Goal: Task Accomplishment & Management: Manage account settings

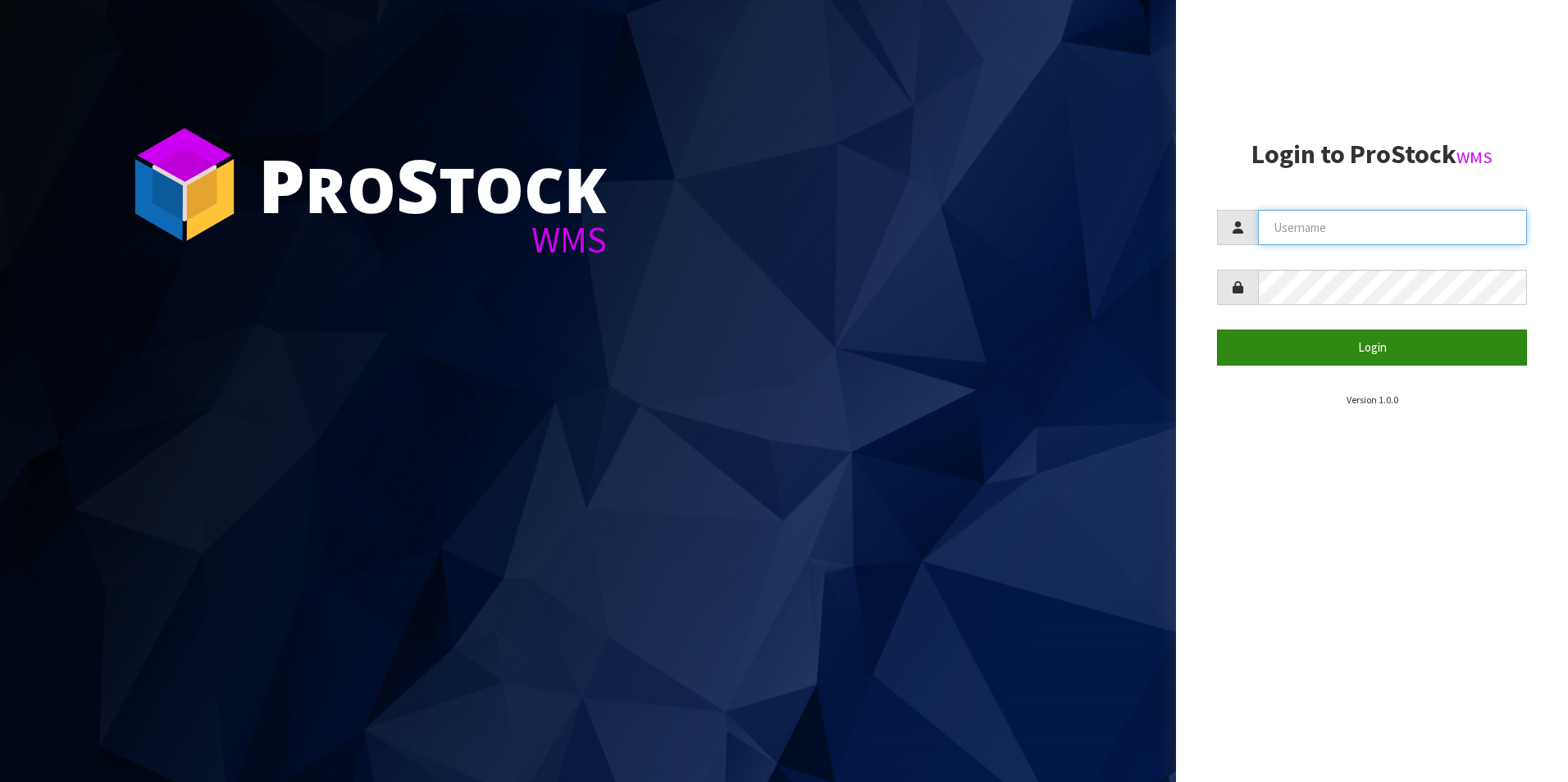
type input "aquacooler"
click at [1384, 346] on button "Login" at bounding box center [1372, 347] width 310 height 35
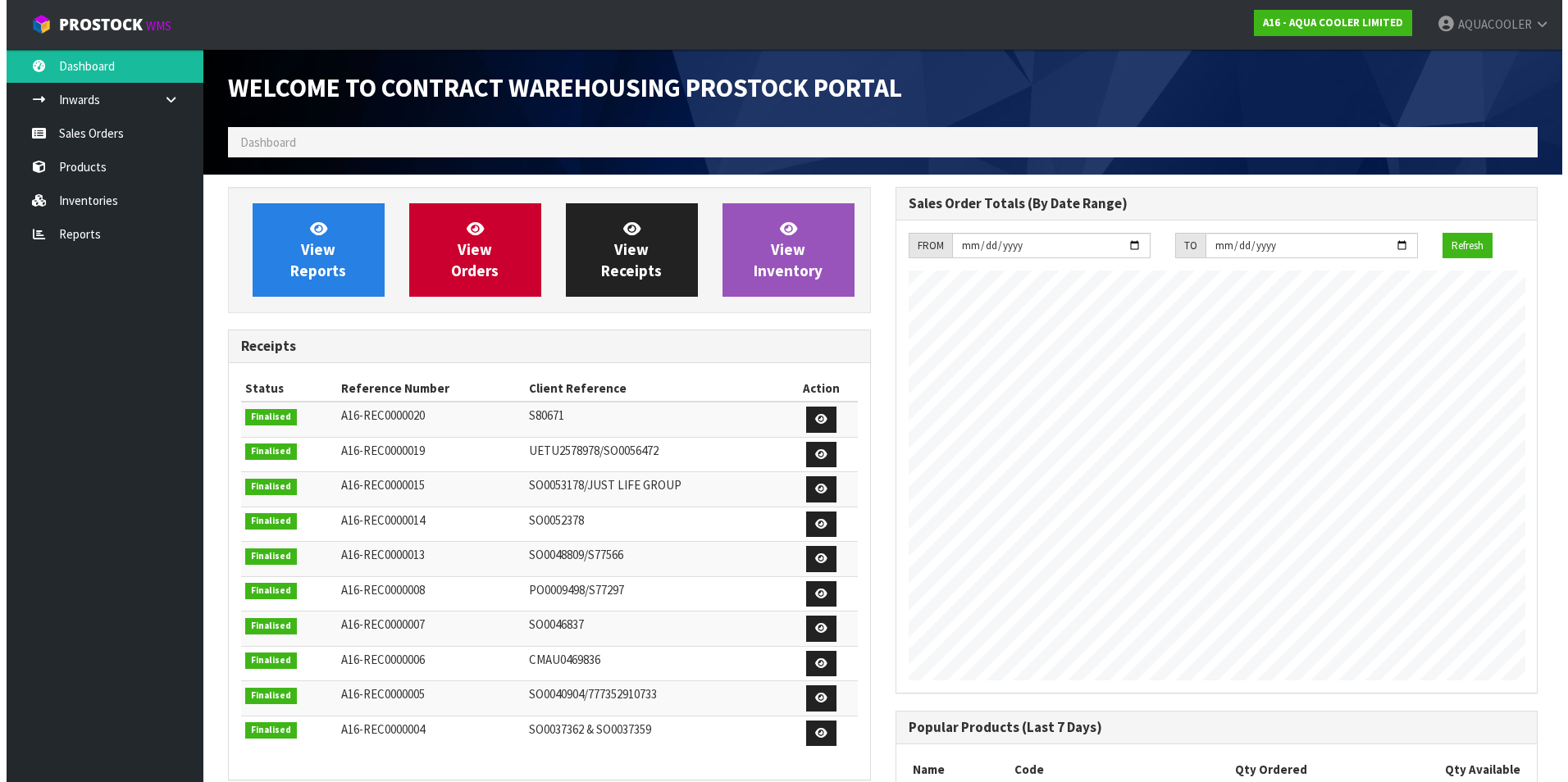
scroll to position [873, 667]
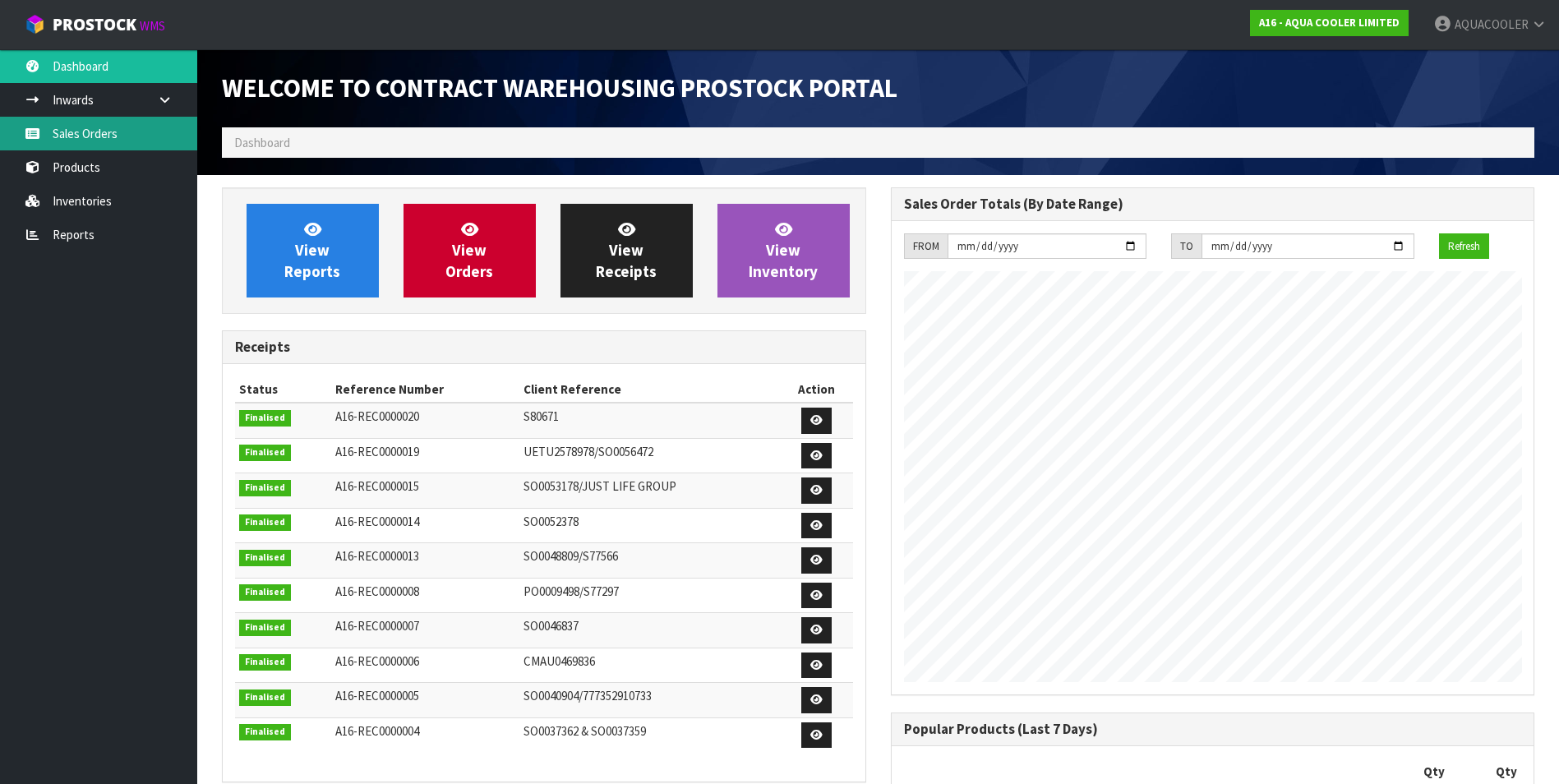
click at [100, 130] on link "Sales Orders" at bounding box center [98, 133] width 197 height 33
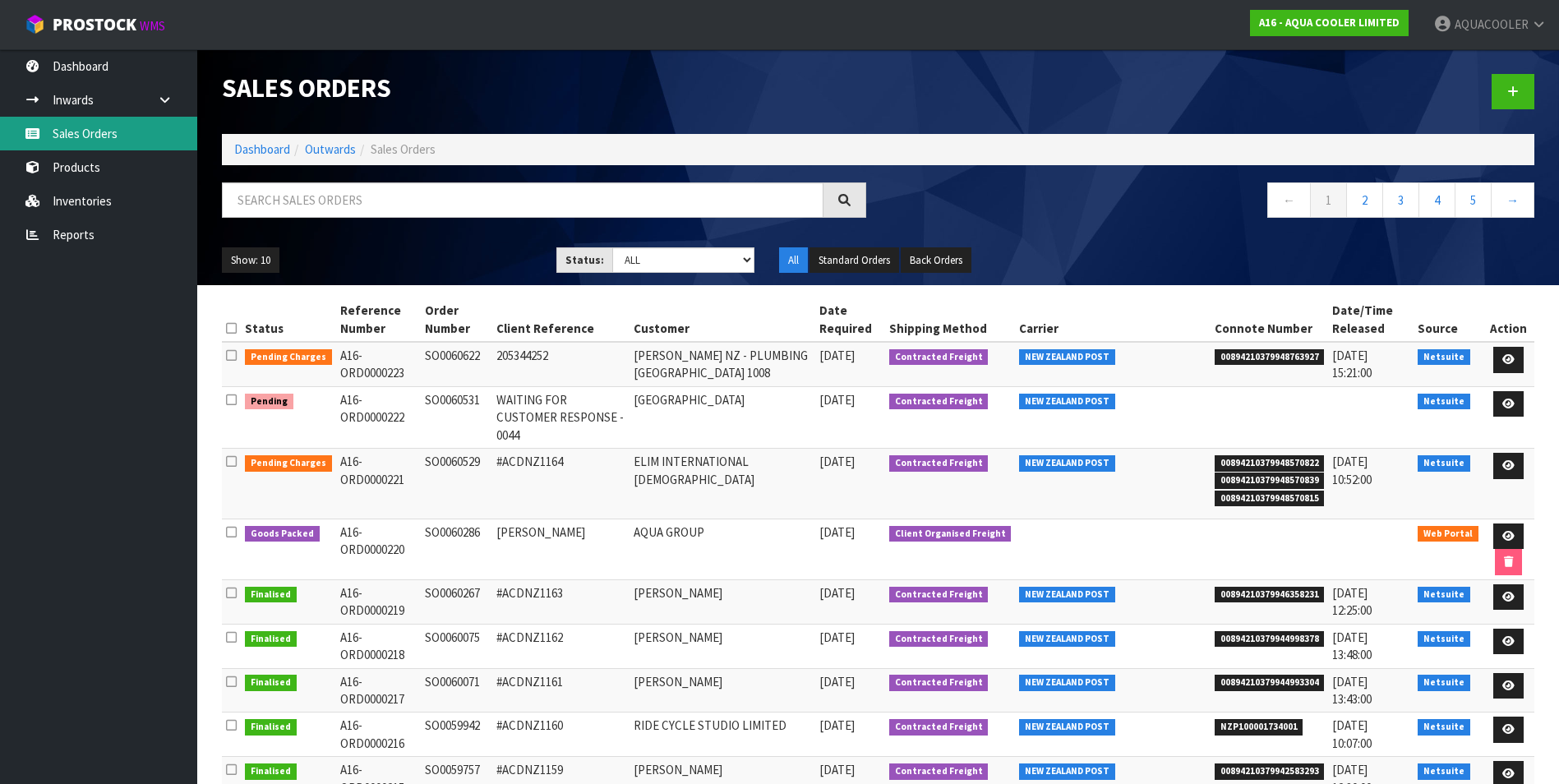
click at [101, 135] on link "Sales Orders" at bounding box center [98, 133] width 197 height 33
click at [149, 396] on ul "Dashboard Inwards Purchase Orders Receipts Sales Orders Products Inventories Re…" at bounding box center [98, 416] width 197 height 735
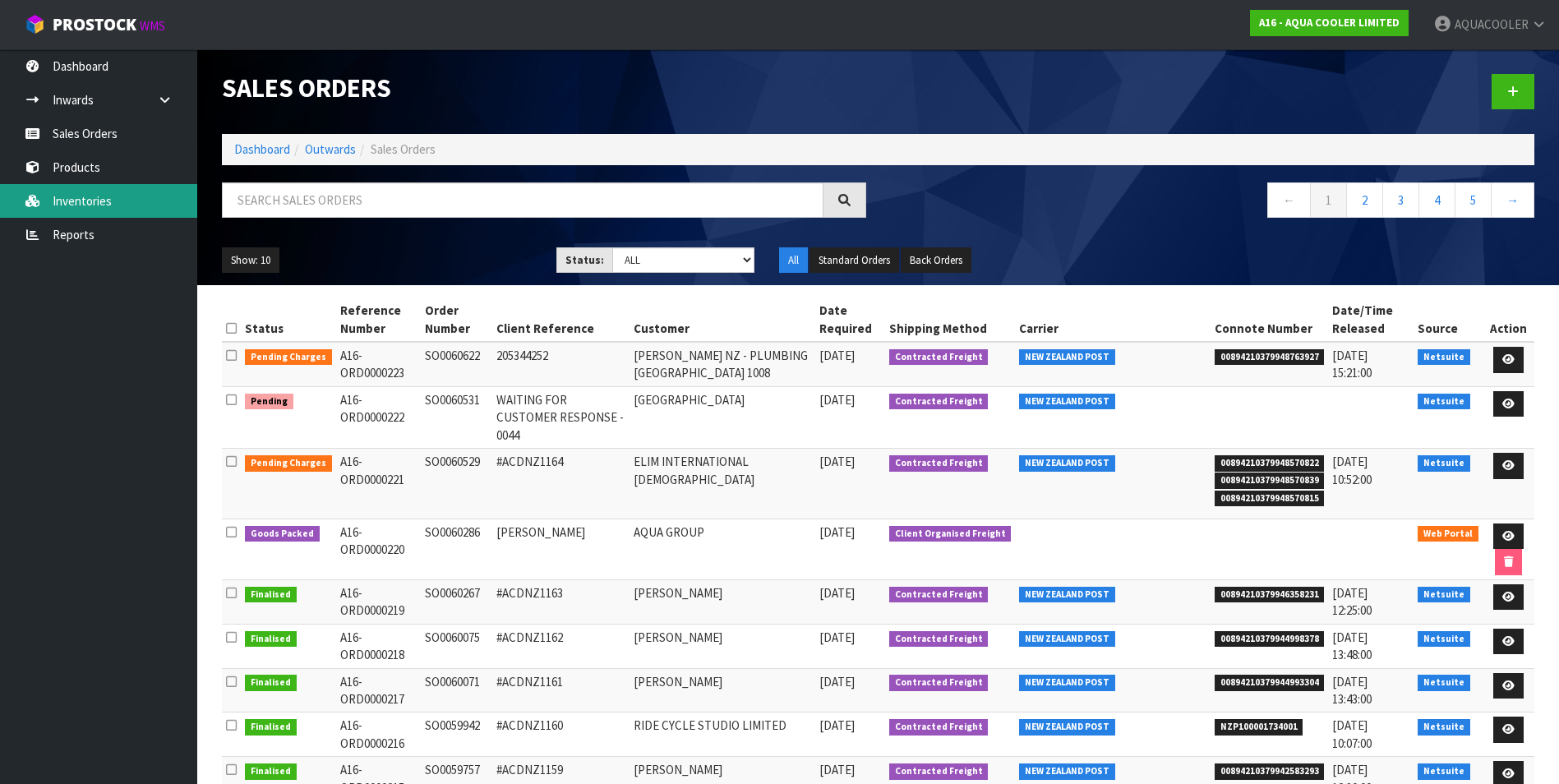
click at [142, 208] on link "Inventories" at bounding box center [98, 201] width 197 height 33
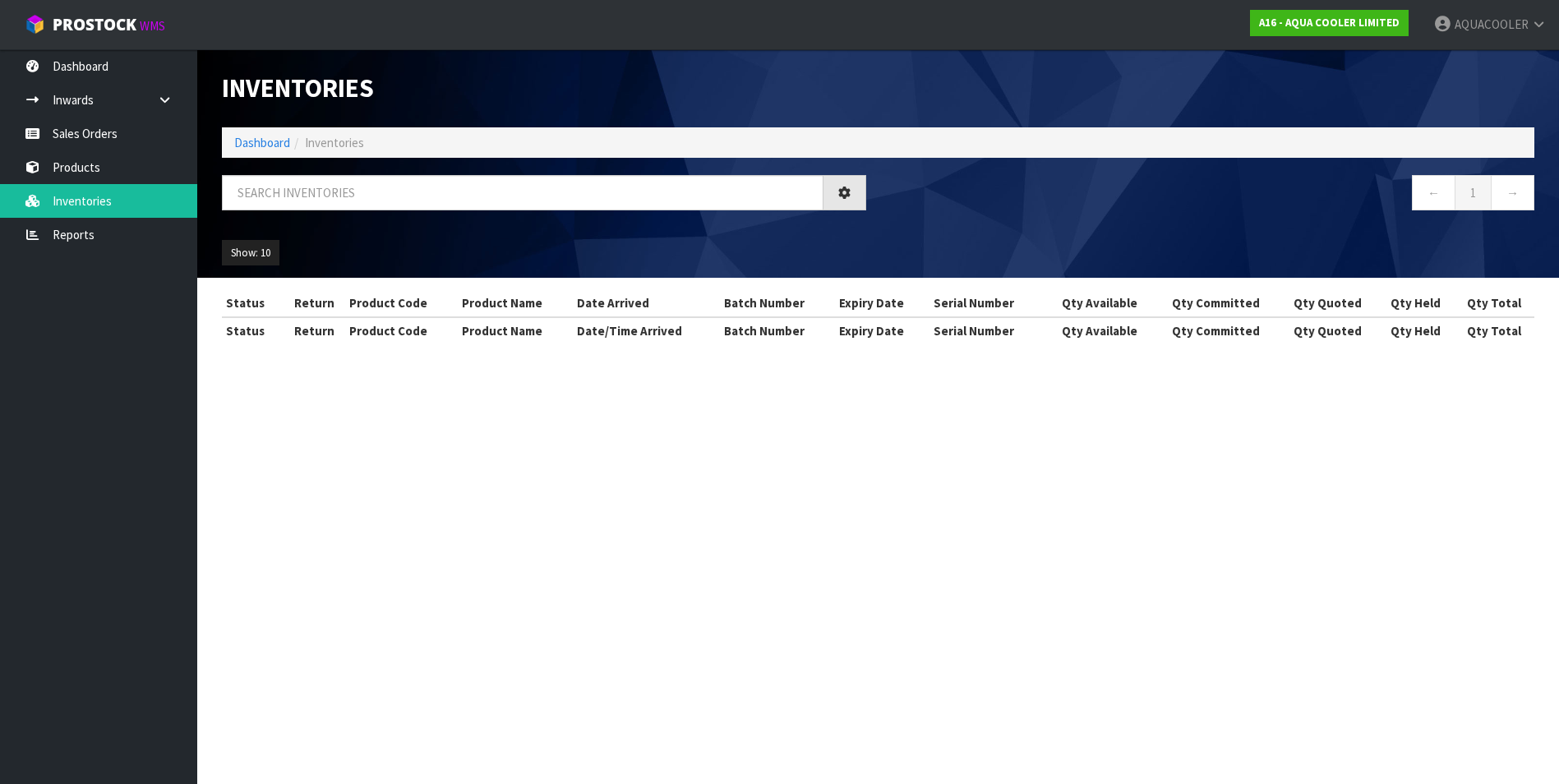
click at [112, 373] on div "Inventories Dashboard Inventories ← 1 → Show: 10 5 10 25 50 All Show Stock Stat…" at bounding box center [779, 186] width 1559 height 373
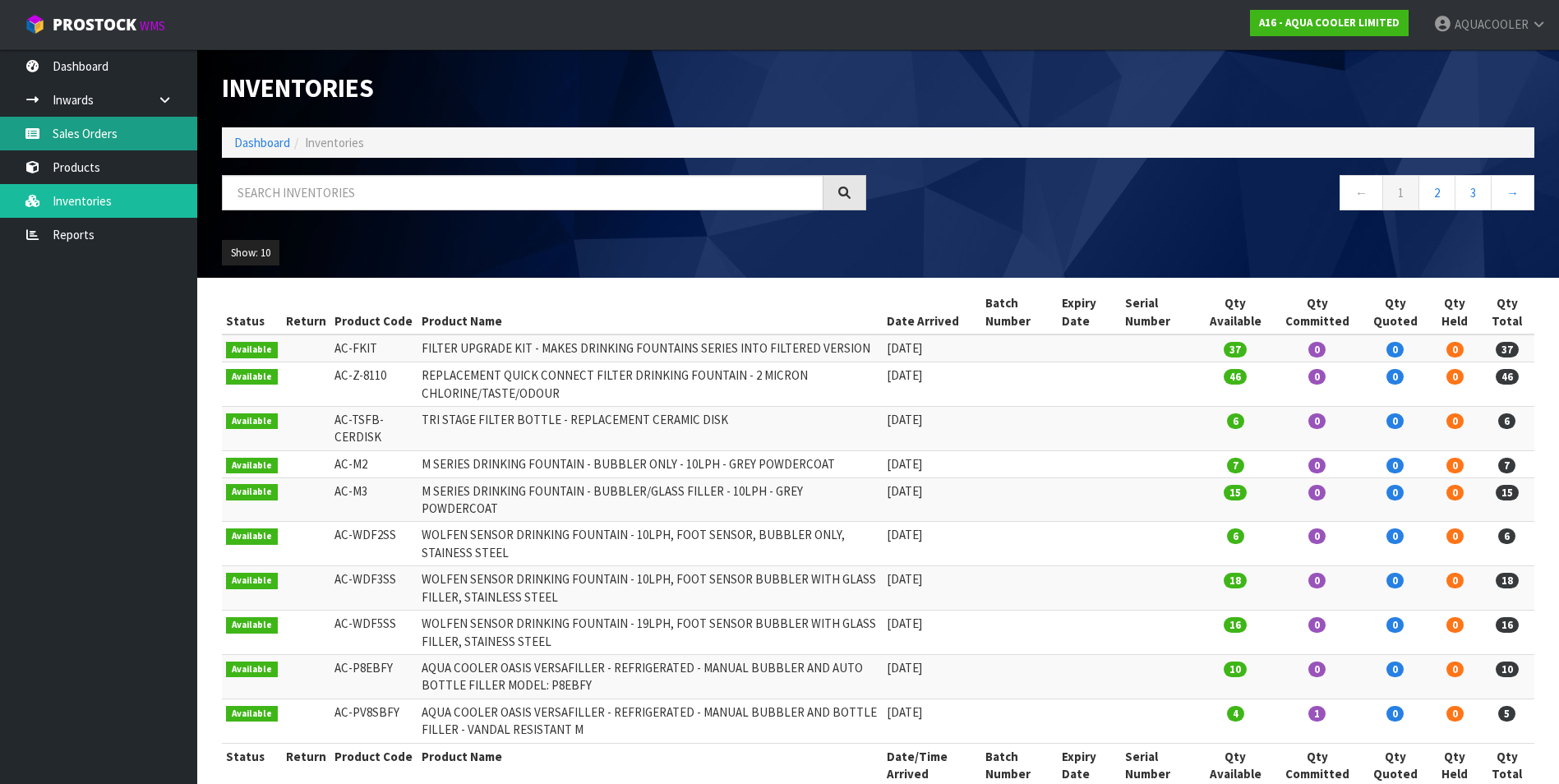
click at [94, 128] on link "Sales Orders" at bounding box center [98, 133] width 197 height 33
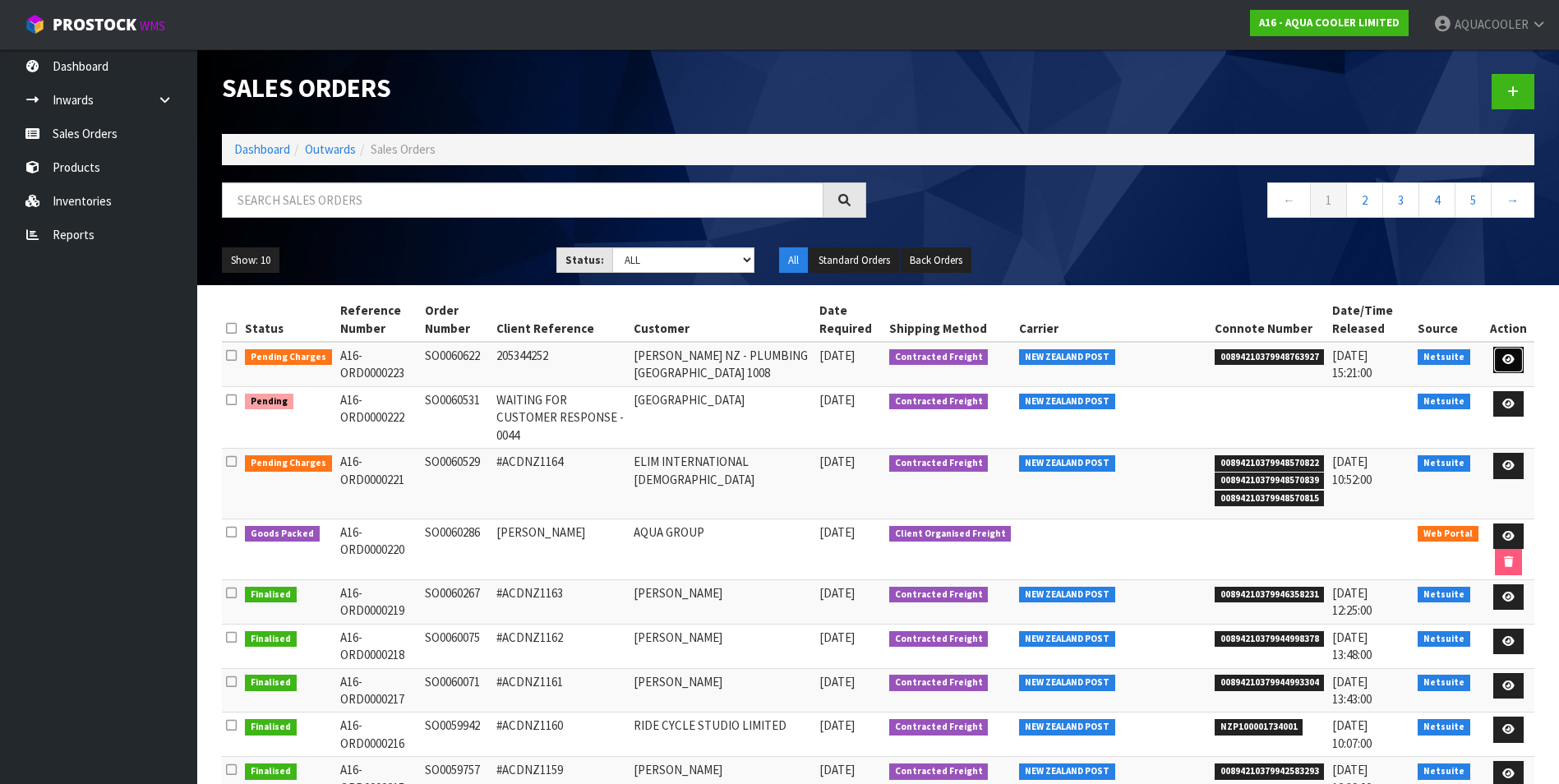
click at [1512, 354] on link at bounding box center [1508, 360] width 31 height 27
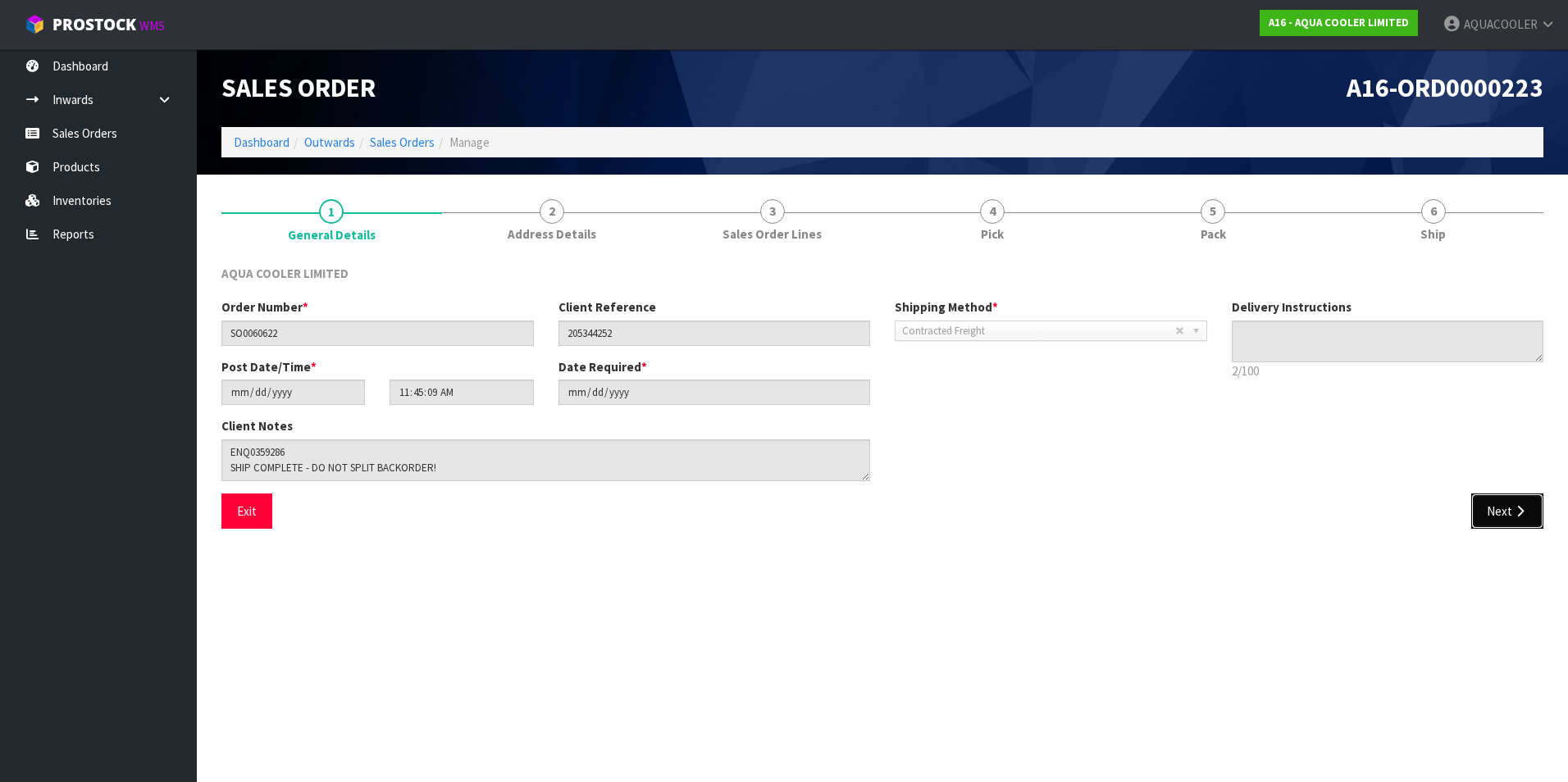
click at [1521, 505] on icon "button" at bounding box center [1520, 511] width 16 height 12
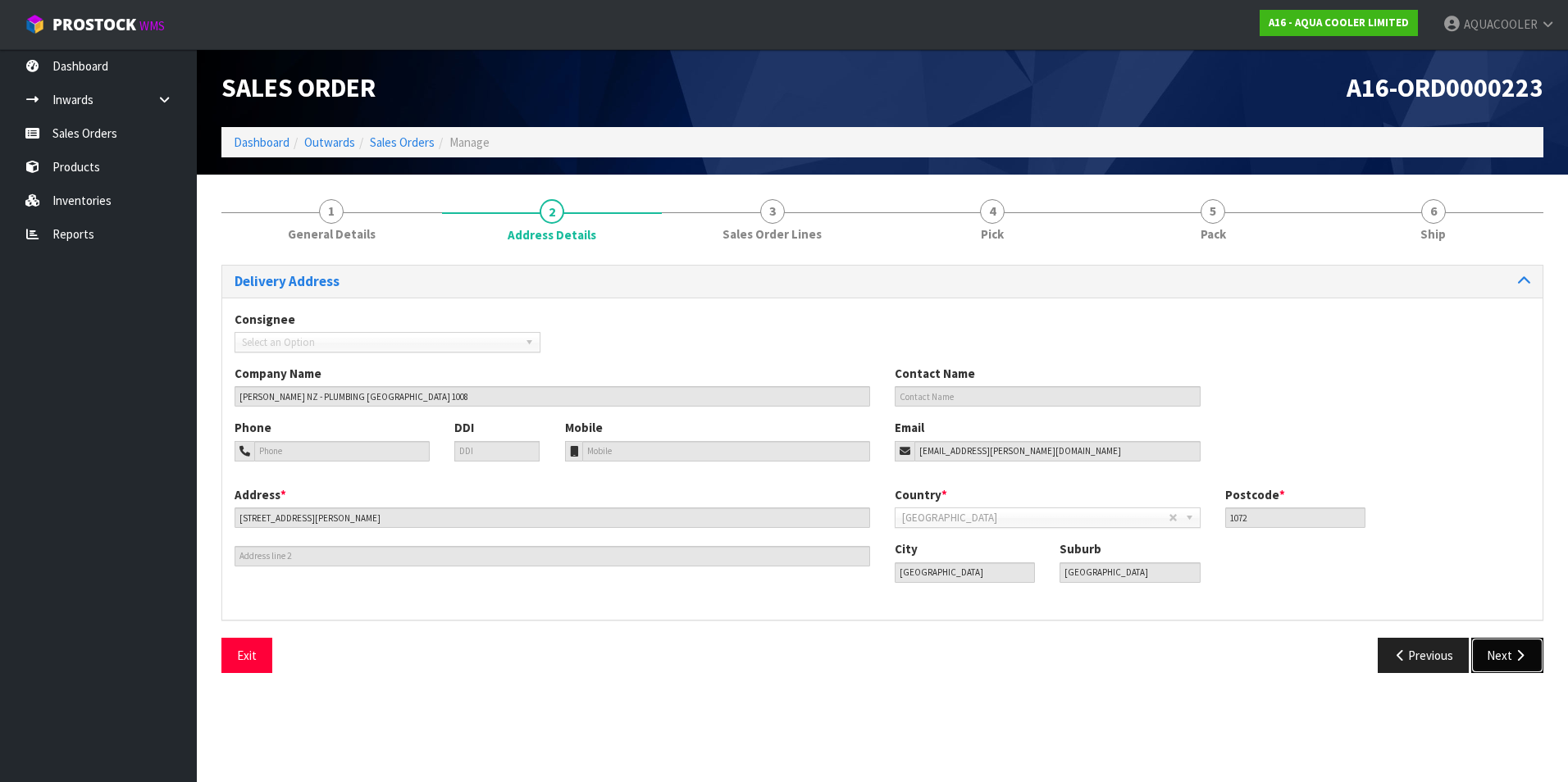
click at [1512, 652] on button "Next" at bounding box center [1507, 655] width 72 height 35
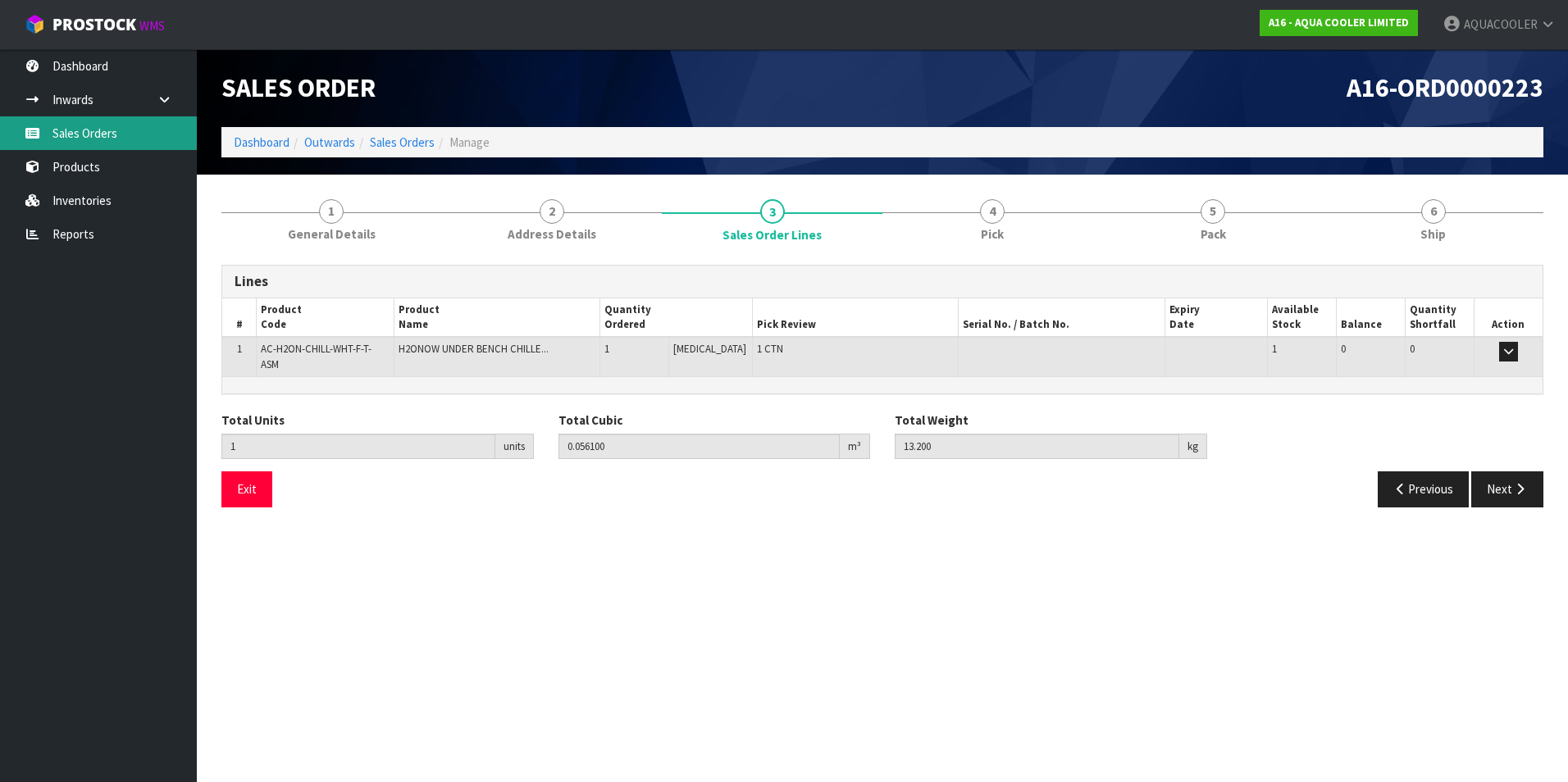
click at [101, 137] on link "Sales Orders" at bounding box center [98, 133] width 197 height 33
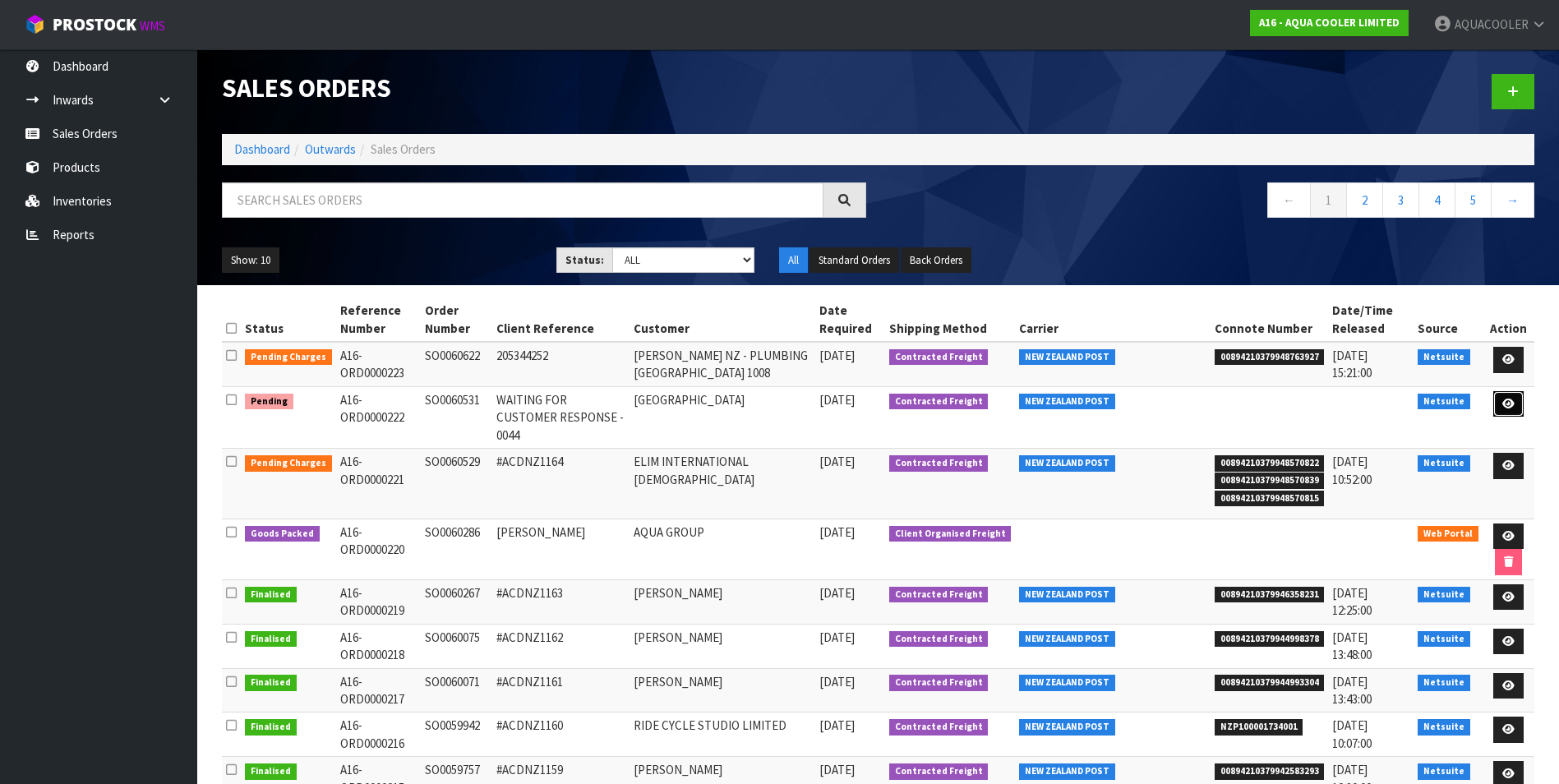
click at [1509, 402] on icon at bounding box center [1508, 404] width 12 height 11
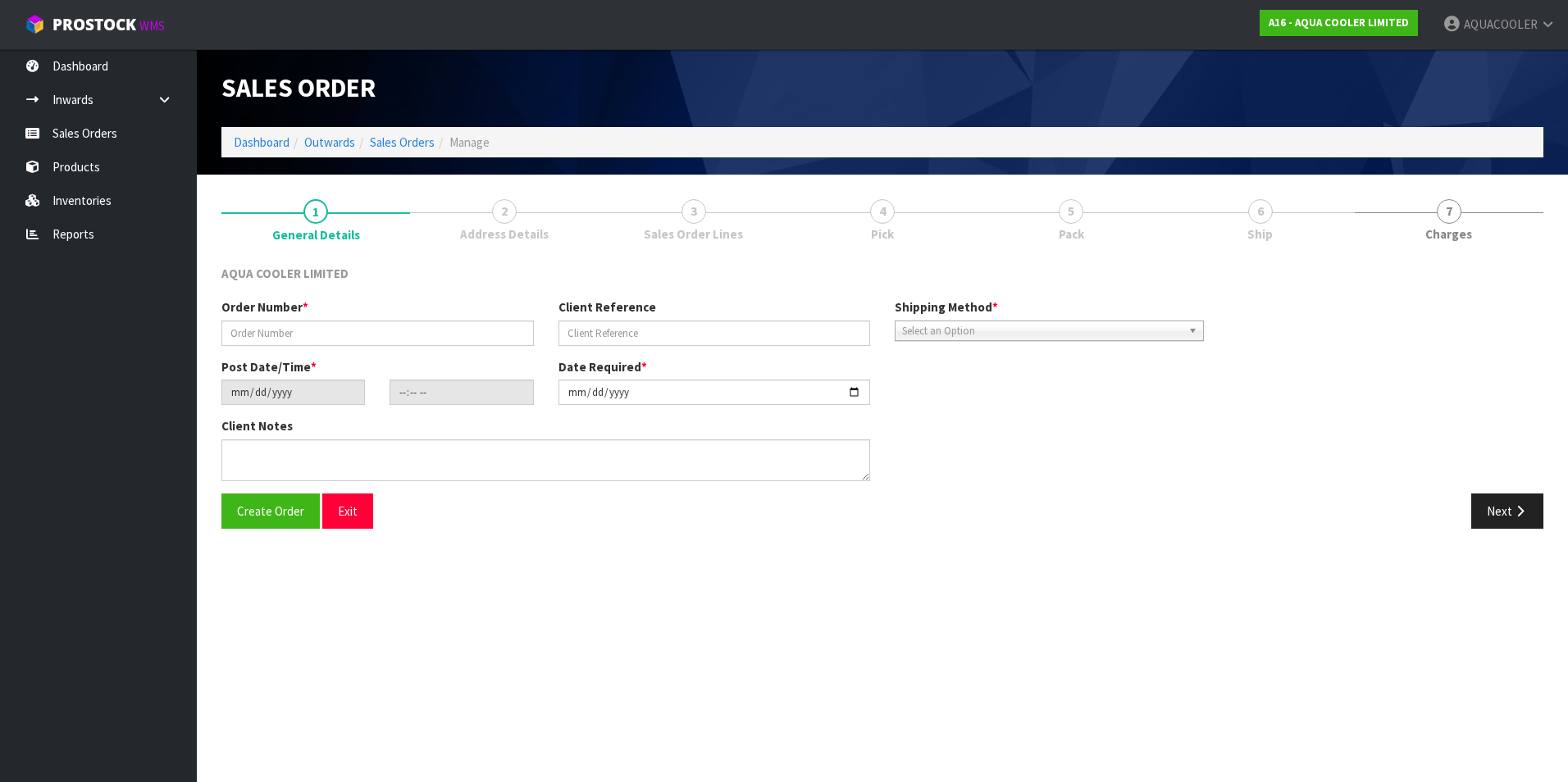
type input "SO0060531"
type input "WAITING FOR CUSTOMER RESPONSE - 0044"
type input "[DATE]"
type input "17:30:08.000"
type input "[DATE]"
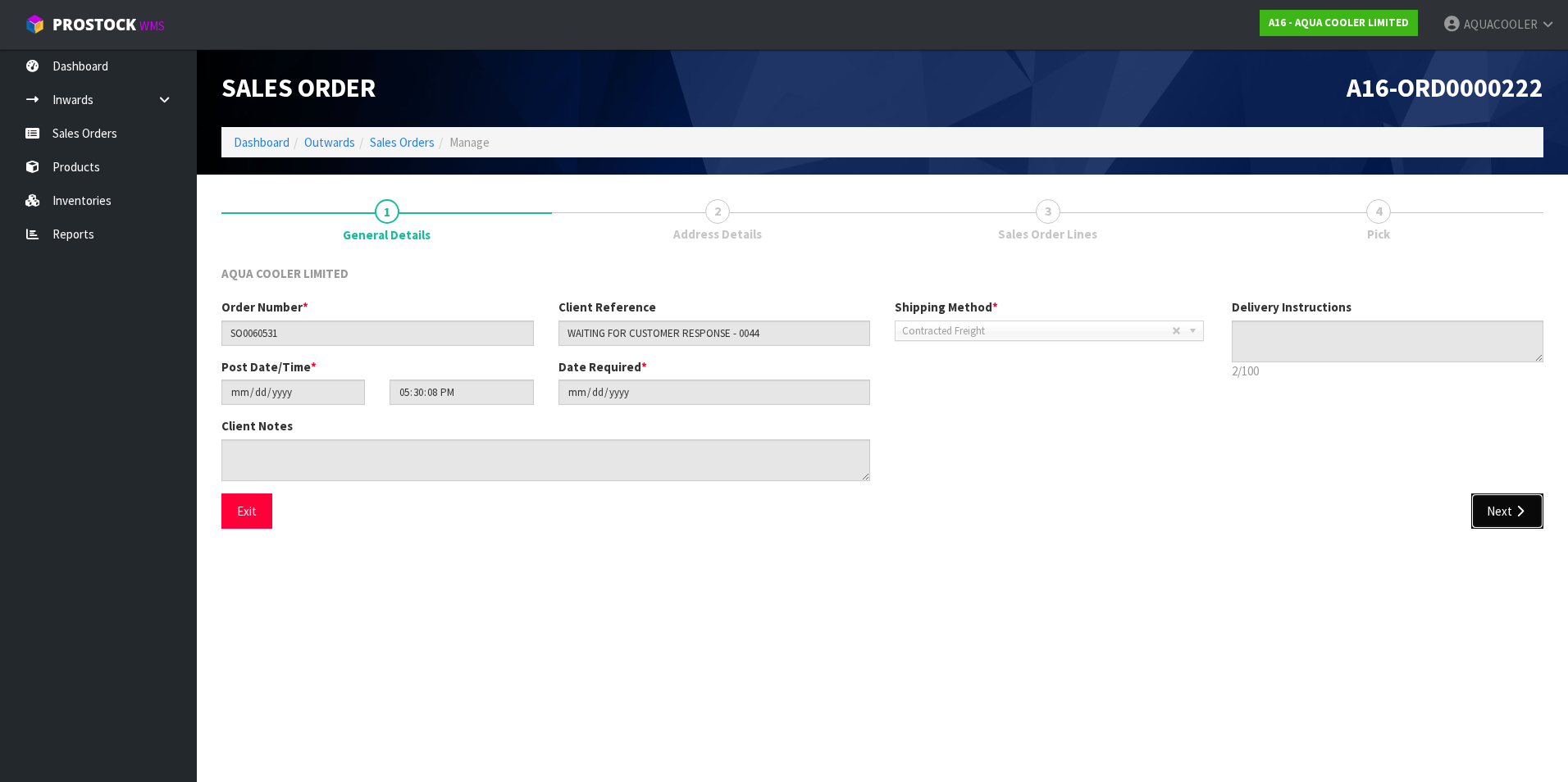
click at [1514, 505] on icon "button" at bounding box center [1520, 511] width 16 height 12
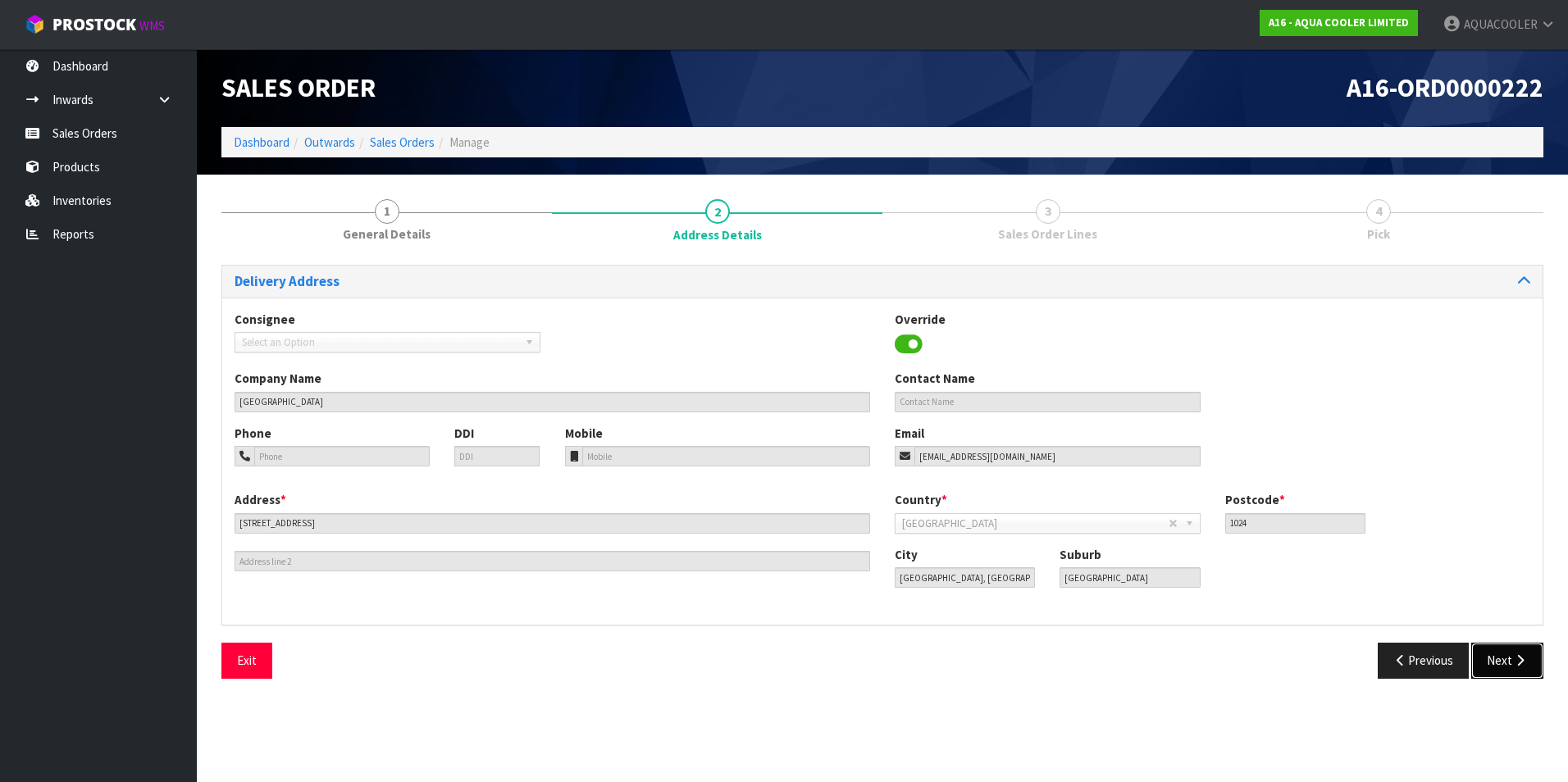
click at [1515, 661] on icon "button" at bounding box center [1520, 660] width 16 height 12
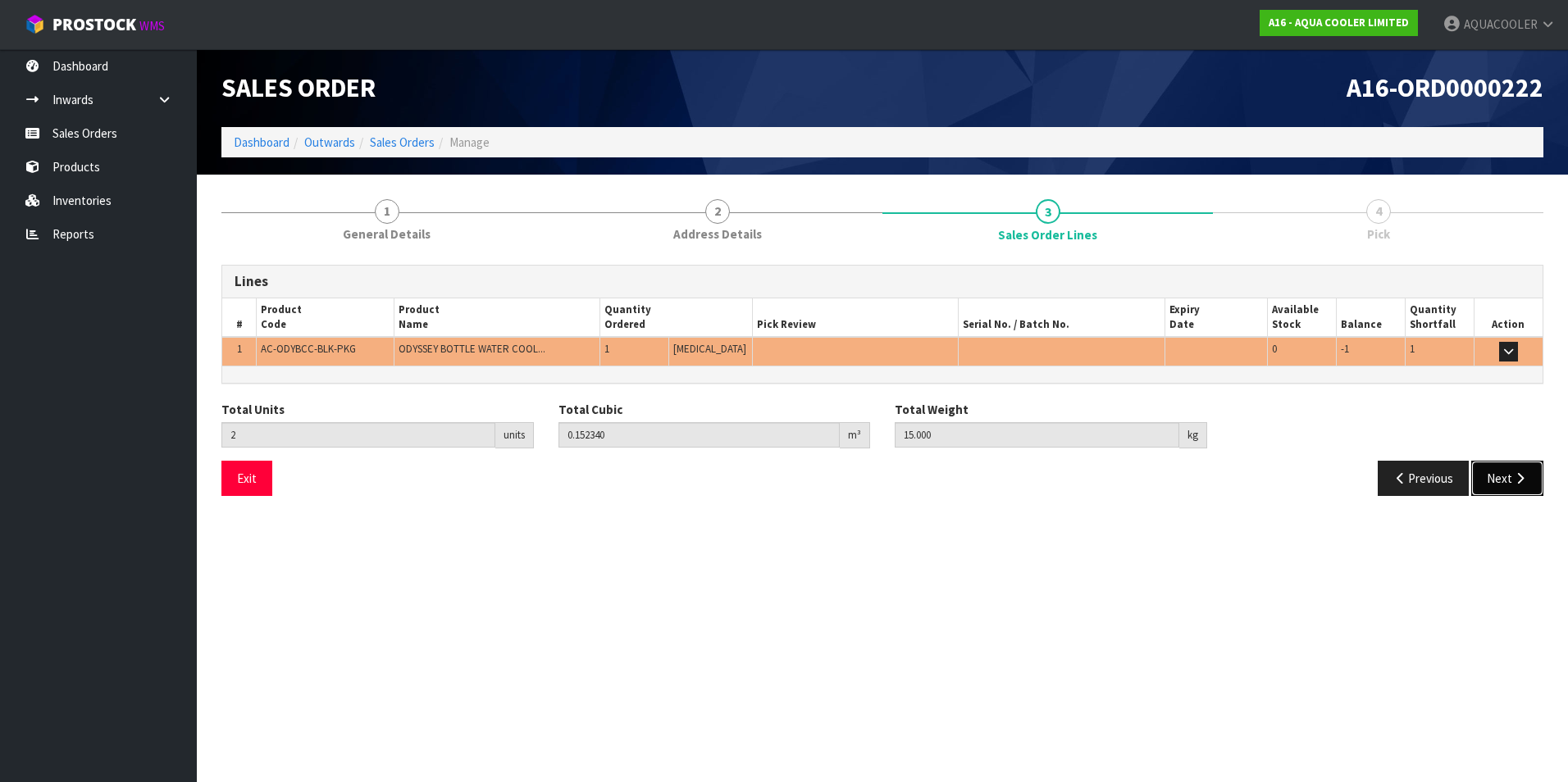
click at [1499, 479] on button "Next" at bounding box center [1507, 478] width 72 height 35
